Goal: Navigation & Orientation: Find specific page/section

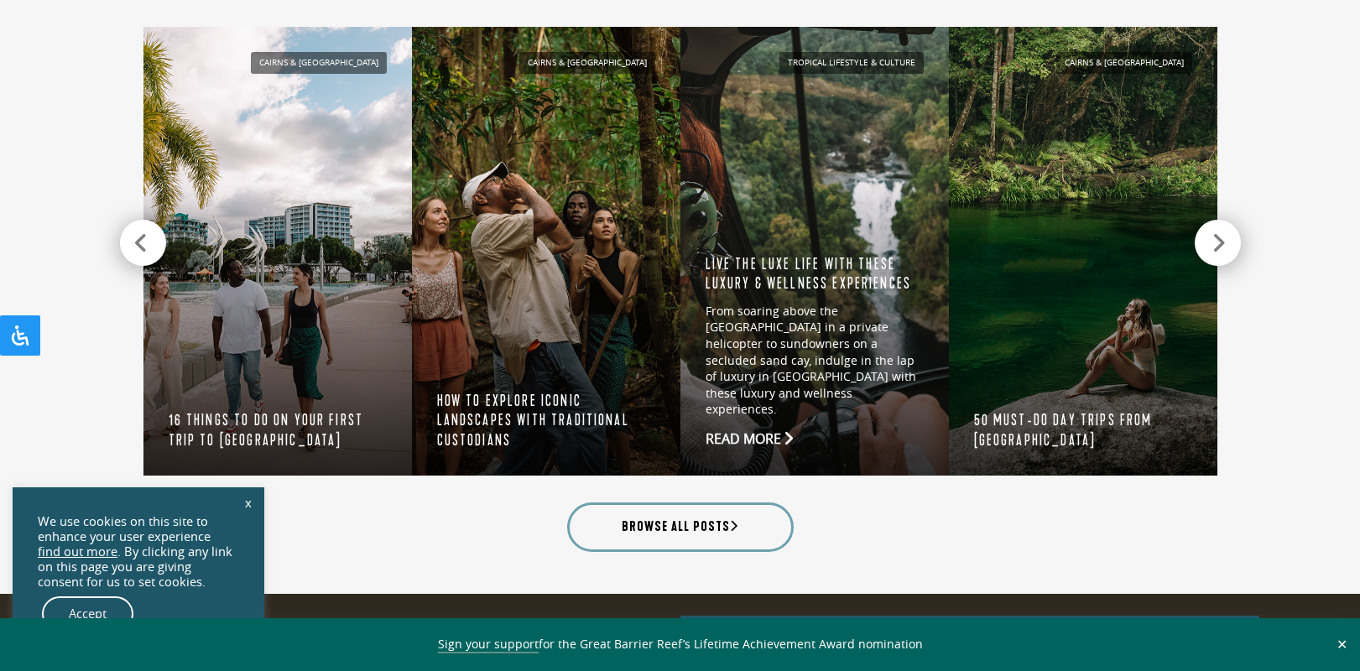
scroll to position [1679, 0]
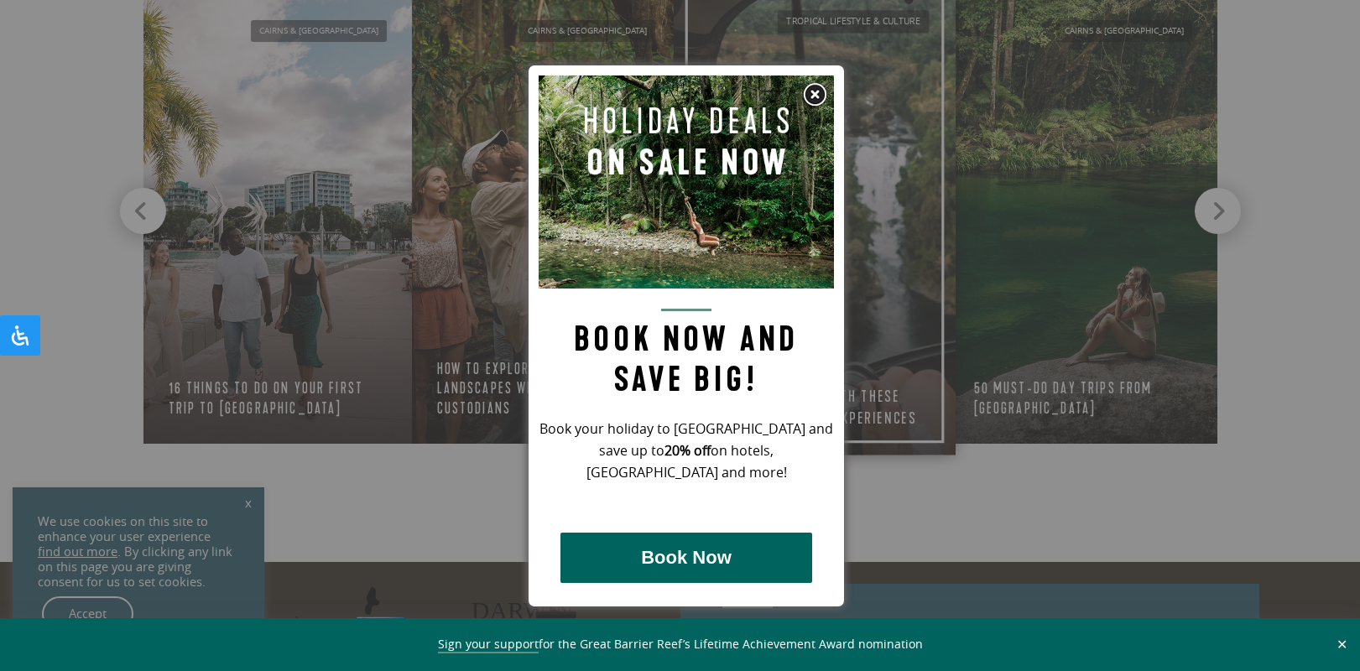
click at [817, 85] on img at bounding box center [814, 94] width 25 height 25
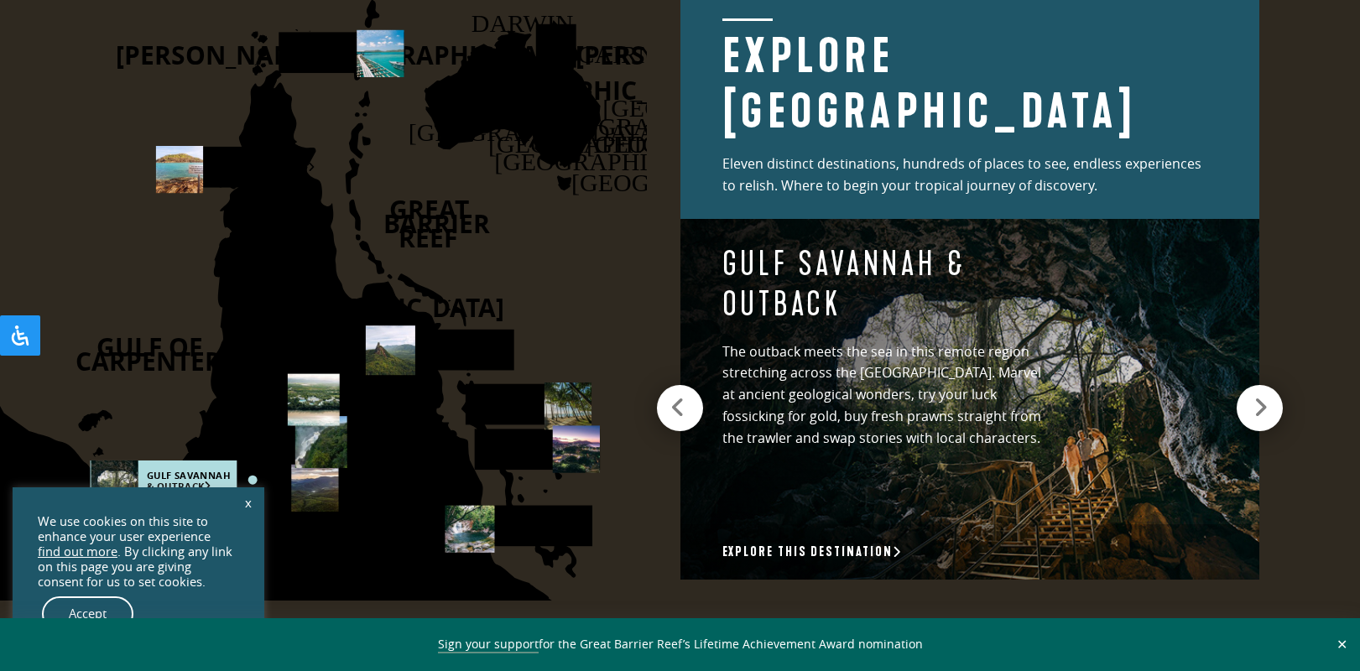
scroll to position [2350, 0]
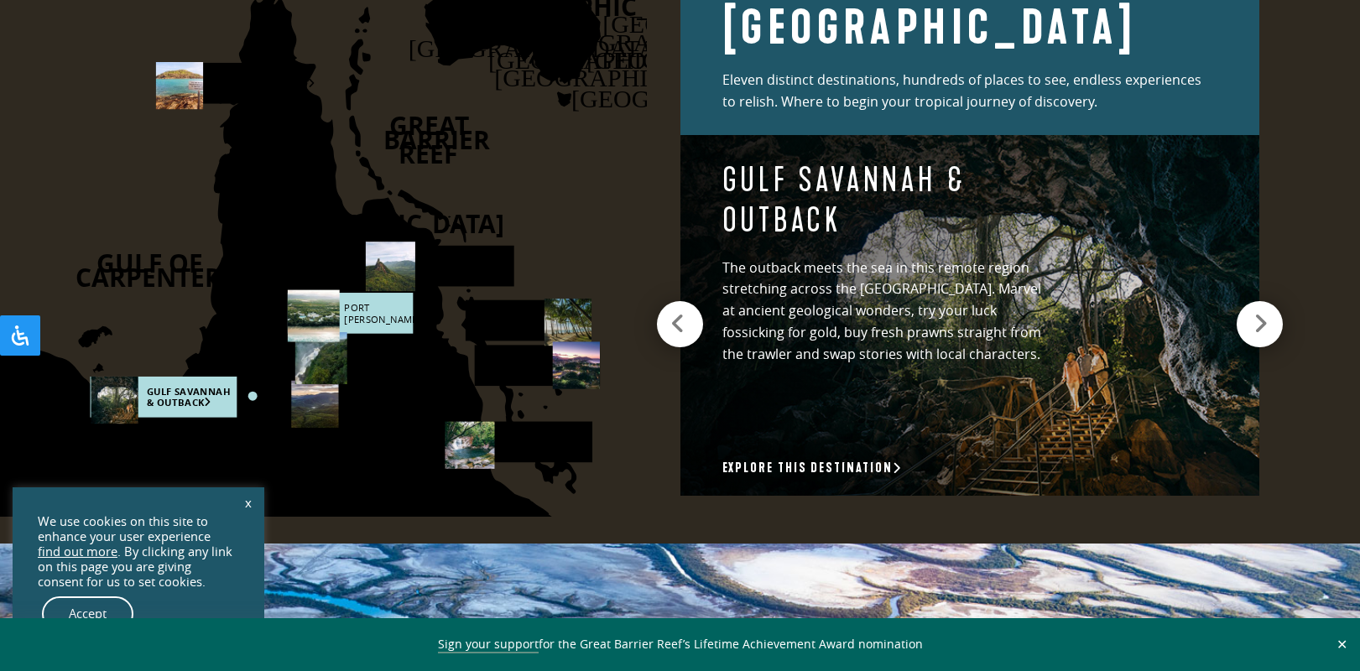
click at [371, 309] on rect at bounding box center [349, 313] width 125 height 41
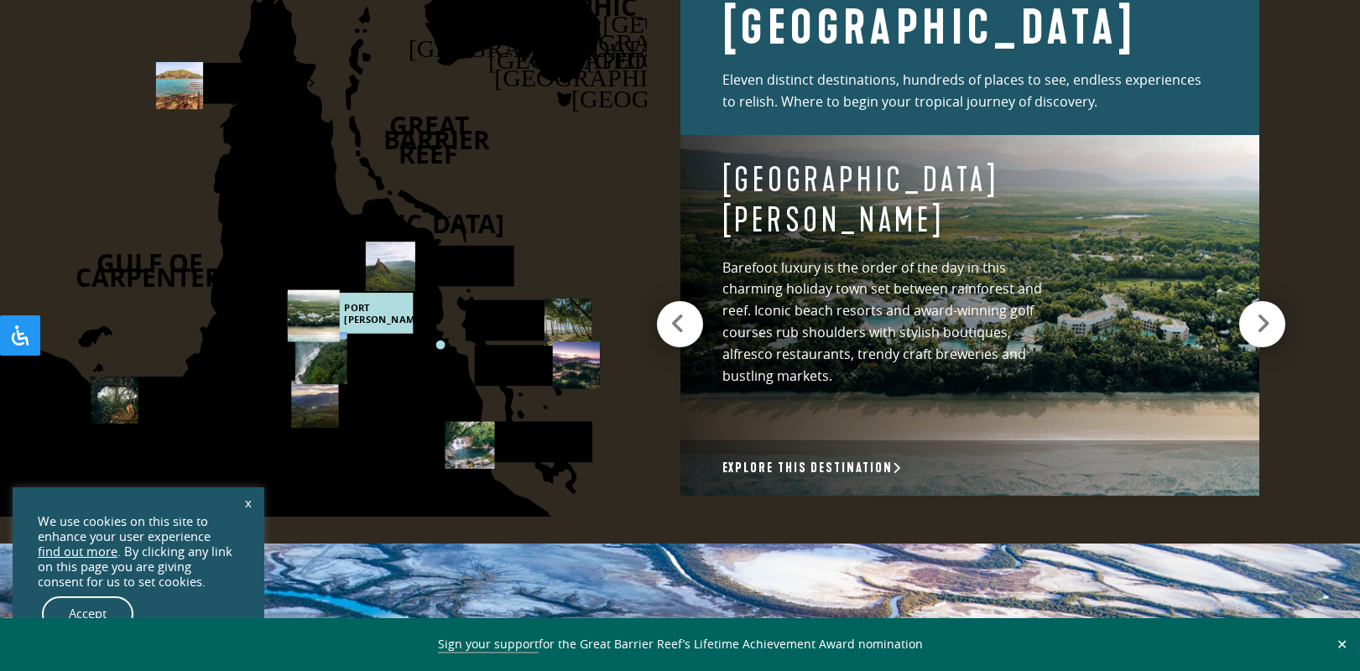
click at [1254, 314] on div at bounding box center [1263, 324] width 46 height 46
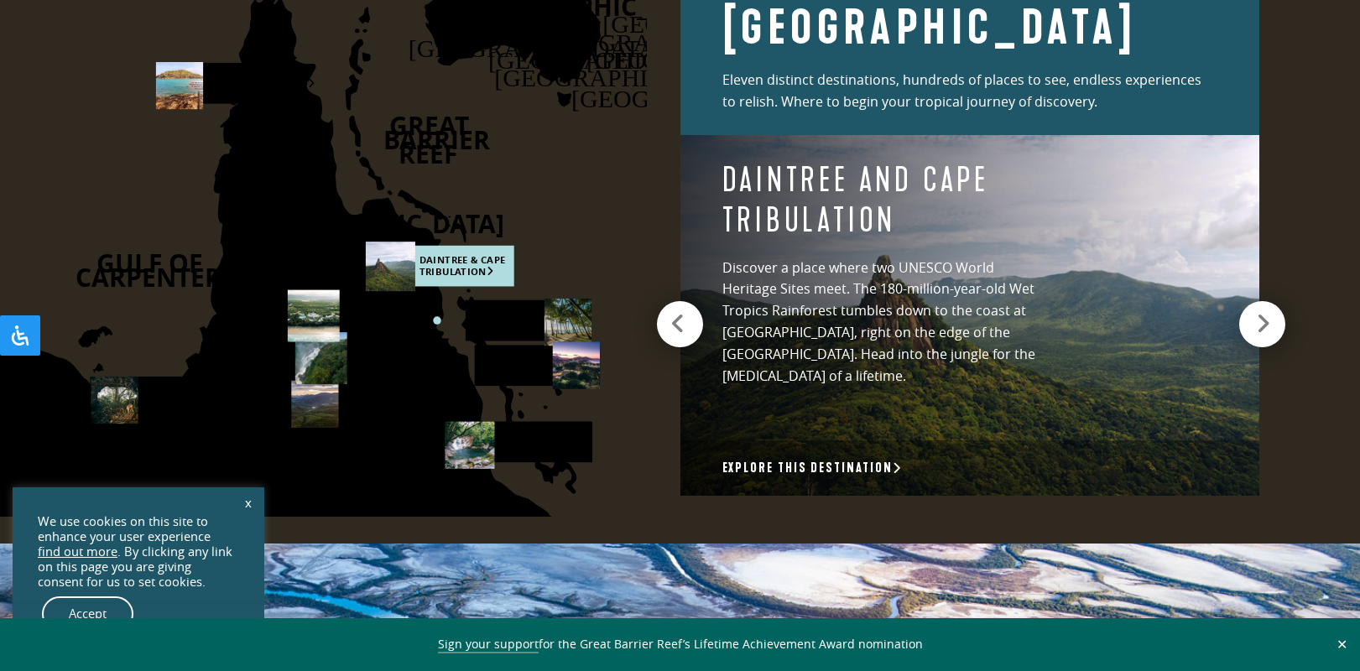
click at [1251, 311] on div at bounding box center [1263, 324] width 46 height 46
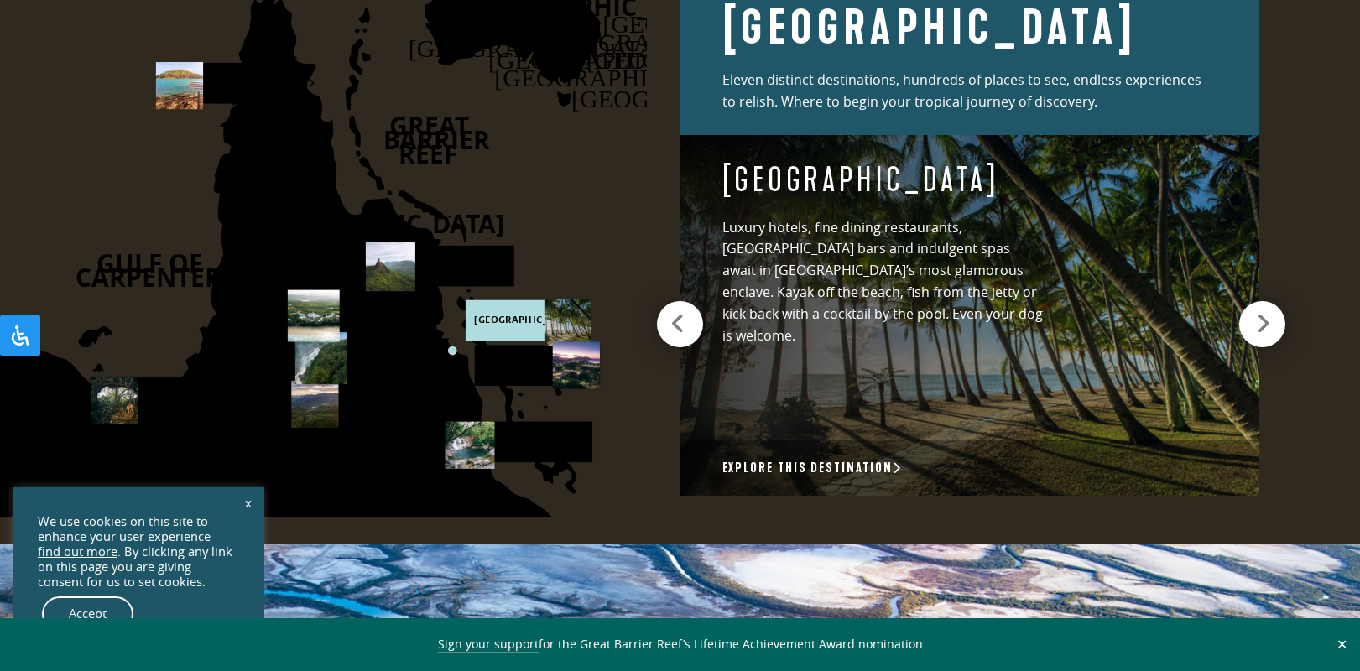
click at [1269, 316] on icon at bounding box center [1263, 324] width 14 height 24
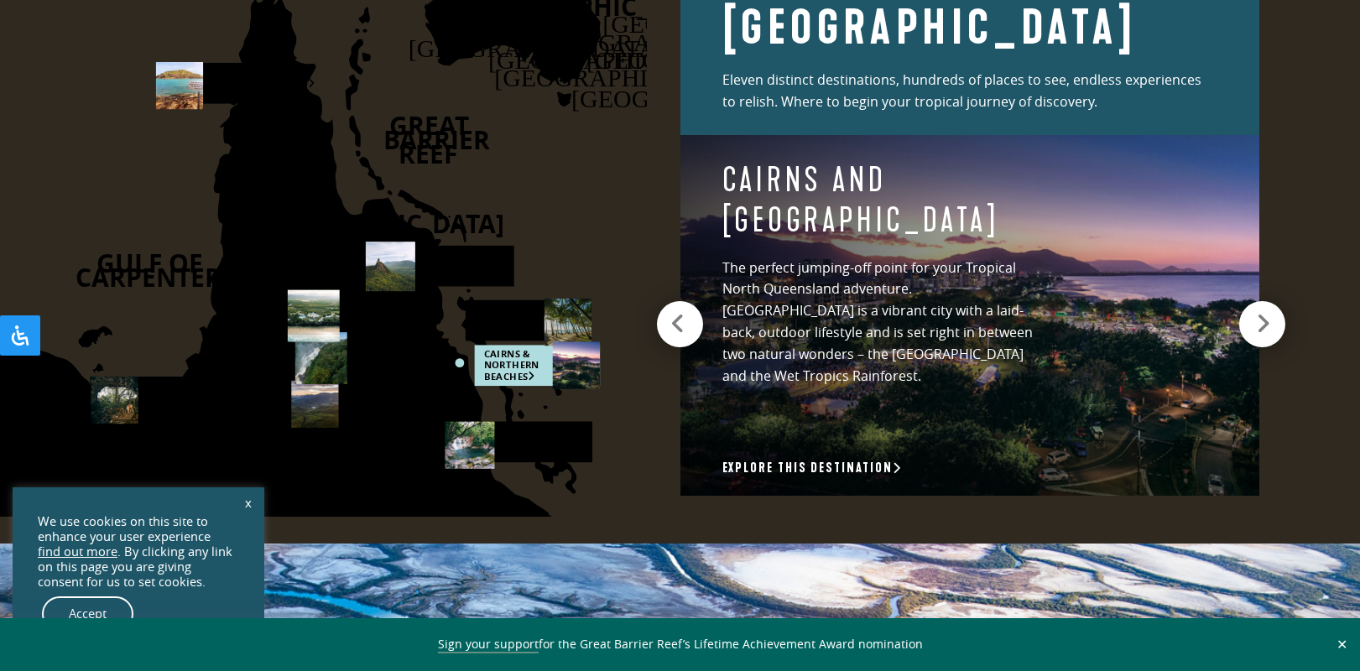
click at [1269, 316] on icon at bounding box center [1263, 324] width 14 height 24
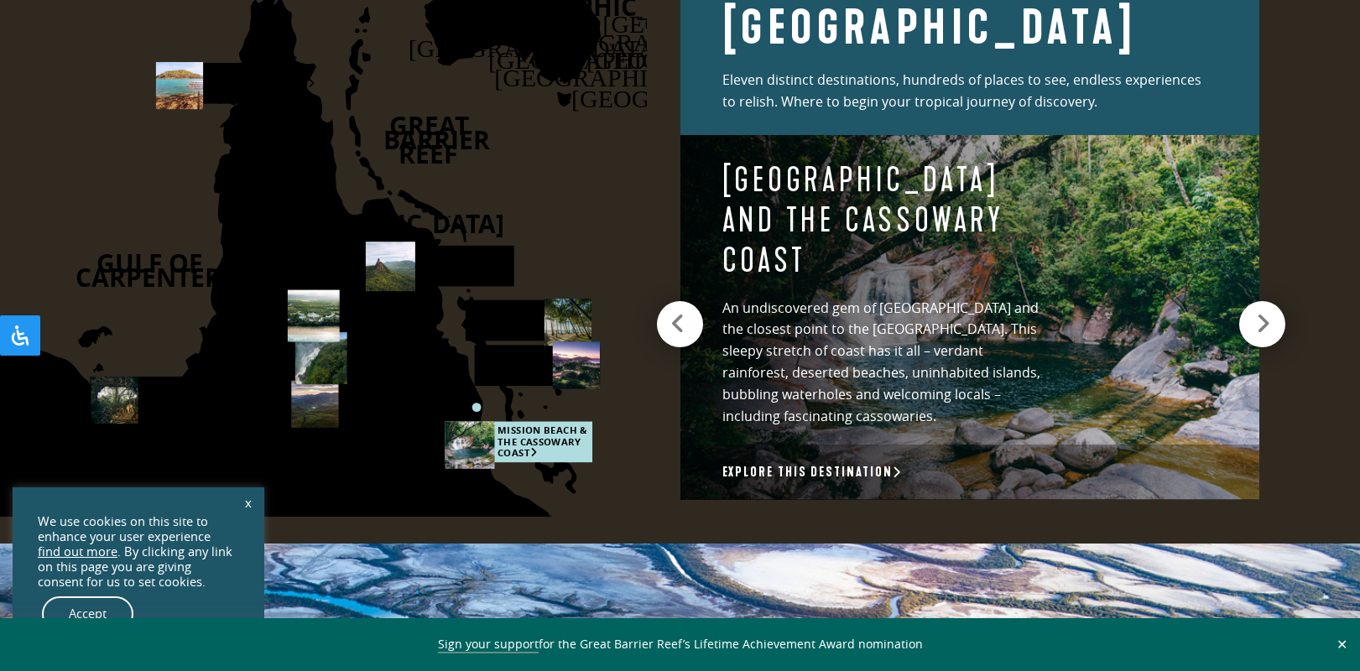
click at [1269, 316] on icon at bounding box center [1263, 324] width 14 height 24
click at [1268, 314] on icon at bounding box center [1263, 324] width 14 height 24
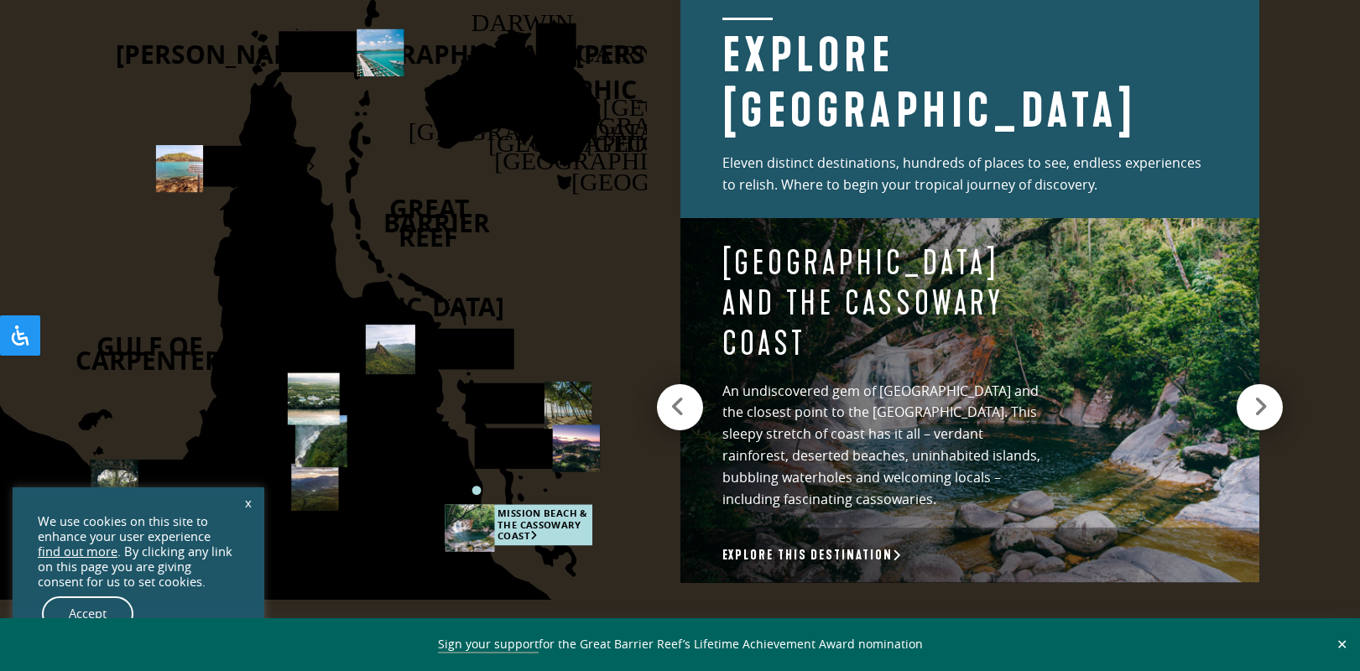
scroll to position [2266, 0]
click at [1261, 396] on icon at bounding box center [1263, 408] width 14 height 24
click at [382, 389] on rect at bounding box center [349, 397] width 125 height 41
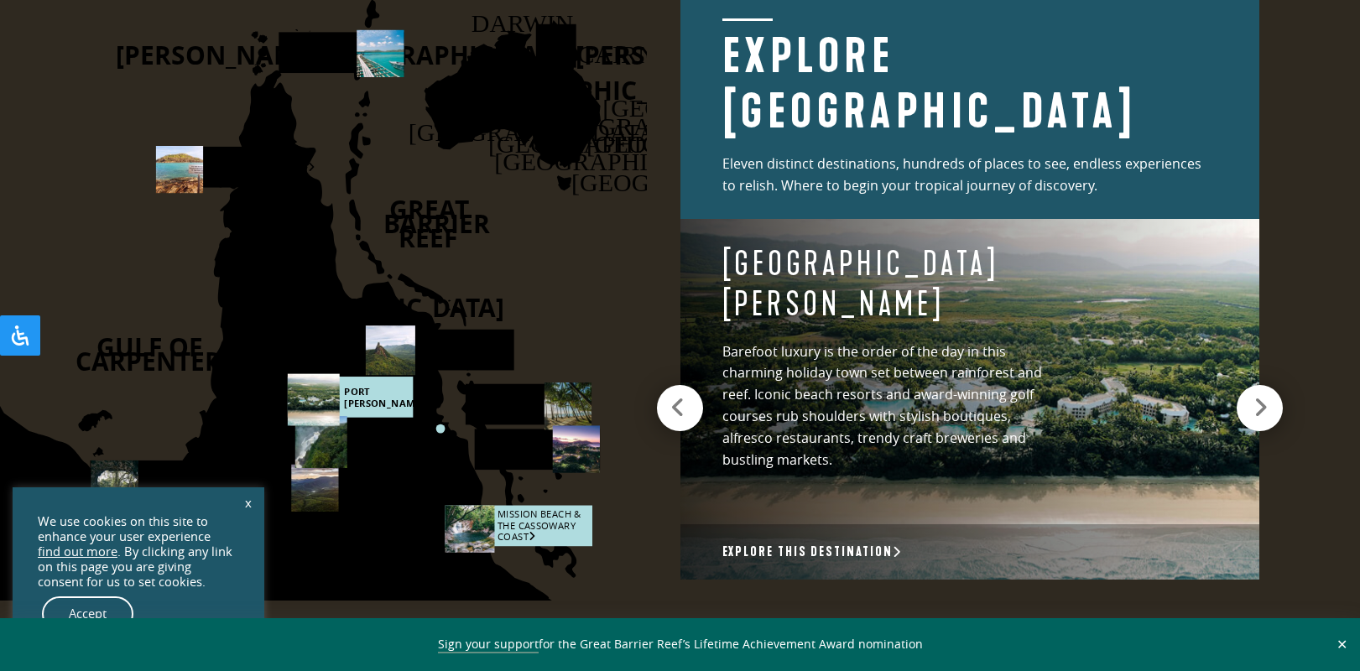
click at [545, 527] on rect at bounding box center [519, 525] width 148 height 41
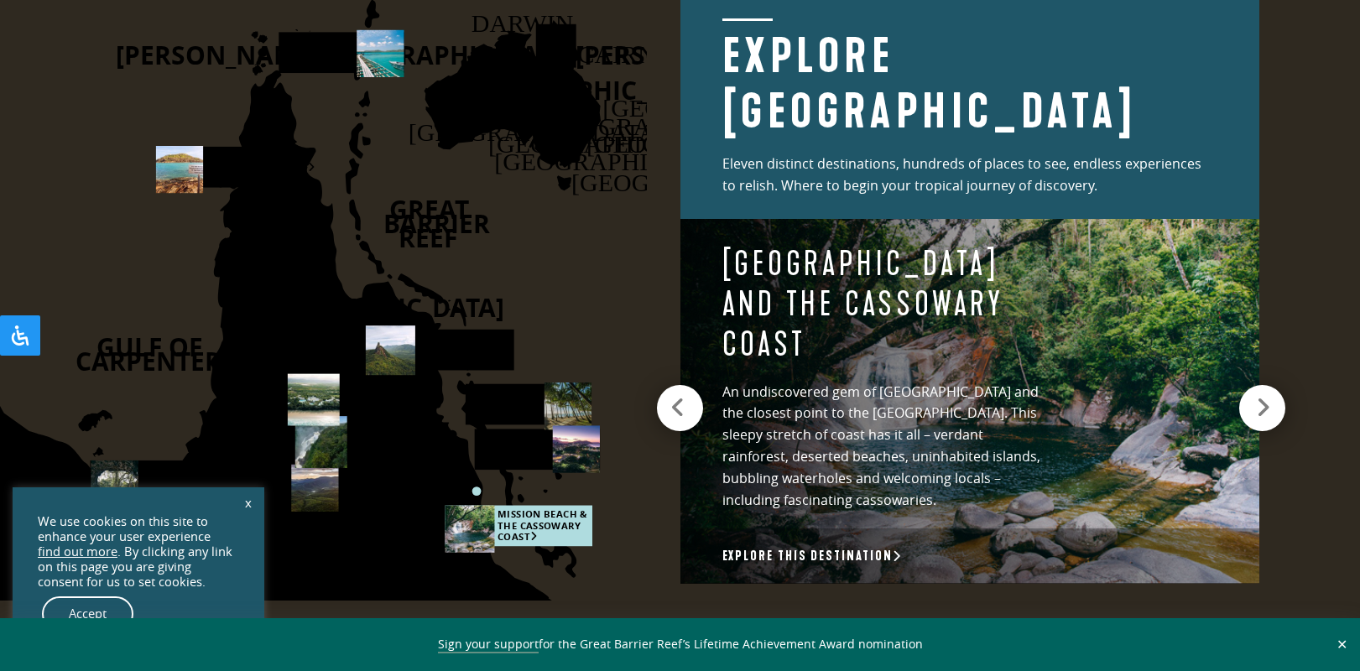
click at [1264, 396] on icon at bounding box center [1263, 408] width 14 height 24
